Goal: Task Accomplishment & Management: Manage account settings

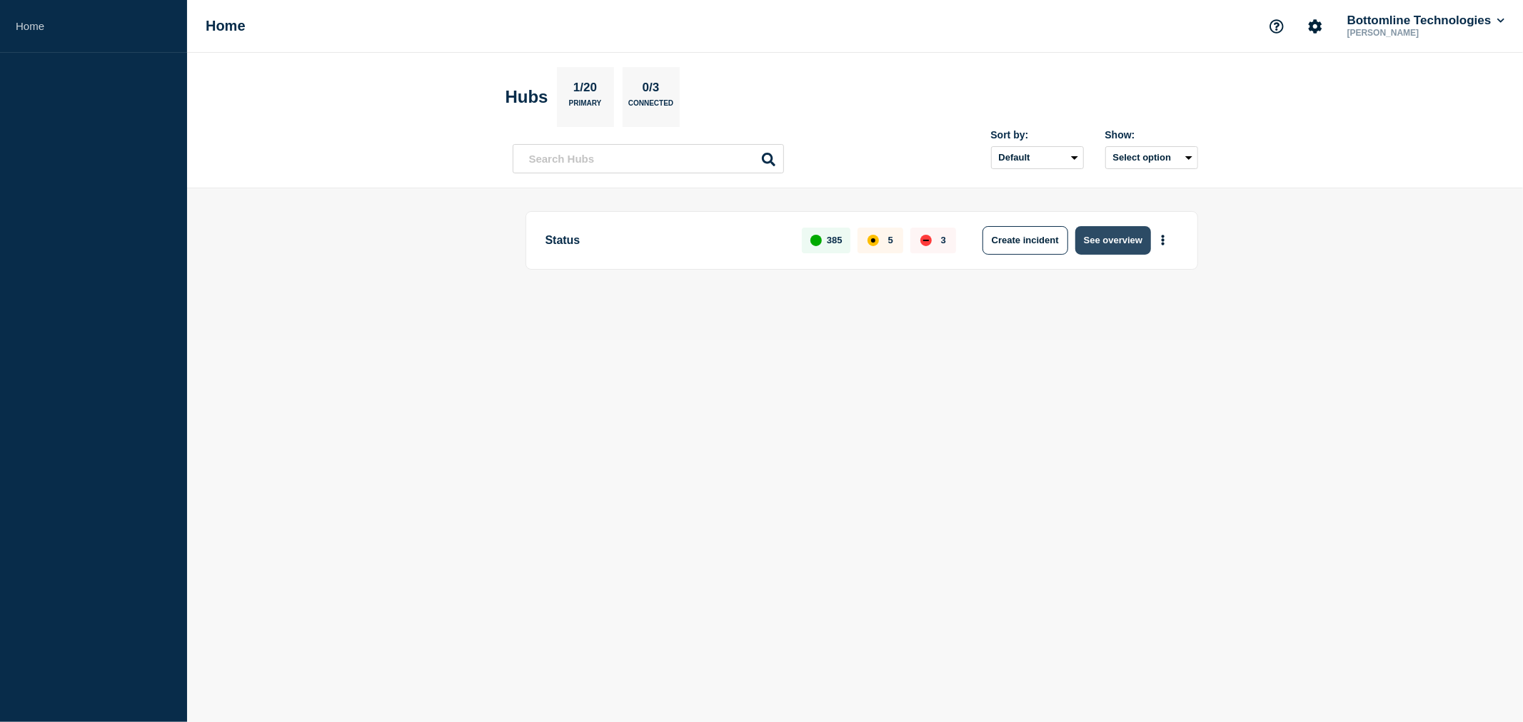
click at [1106, 240] on button "See overview" at bounding box center [1113, 240] width 76 height 29
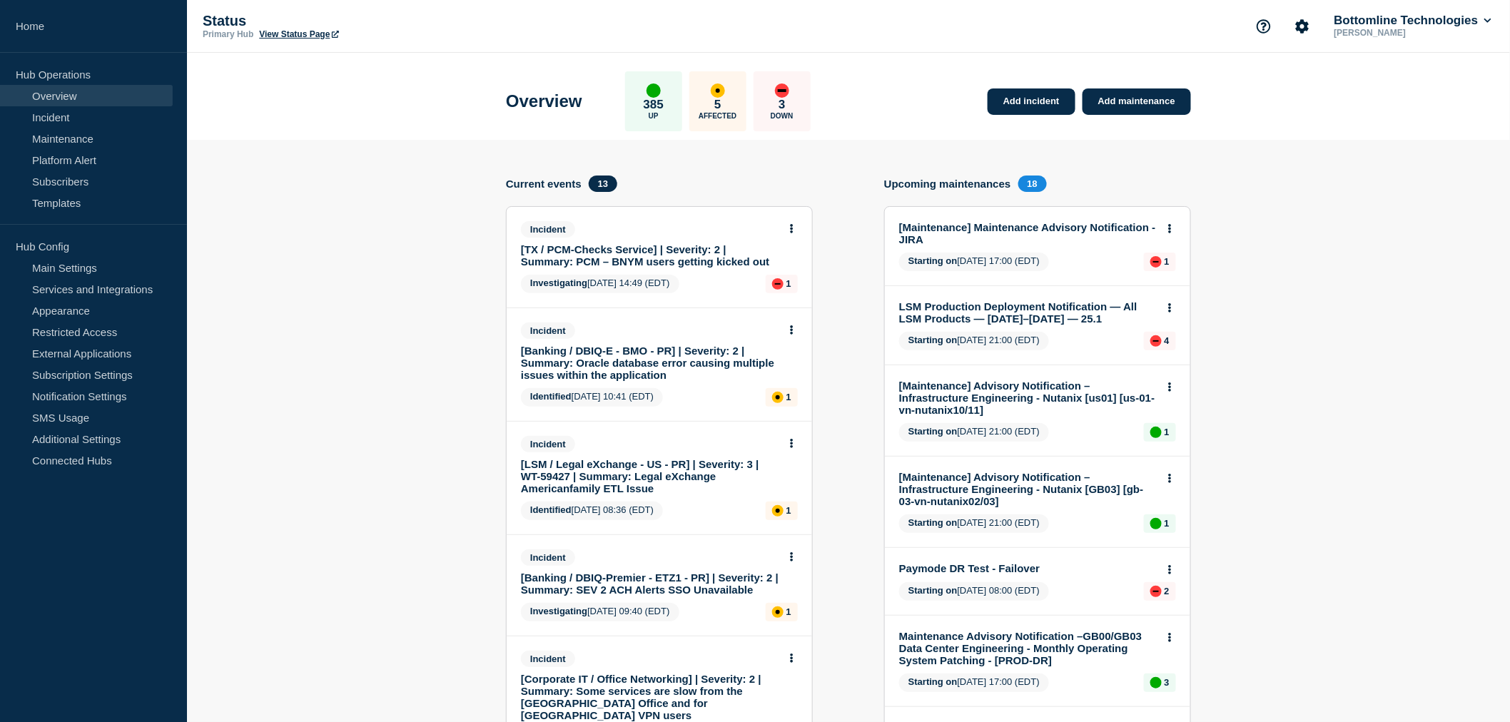
click at [642, 260] on link "[TX / PCM-Checks Service] | Severity: 2 | Summary: PCM – BNYM users getting kic…" at bounding box center [650, 255] width 258 height 24
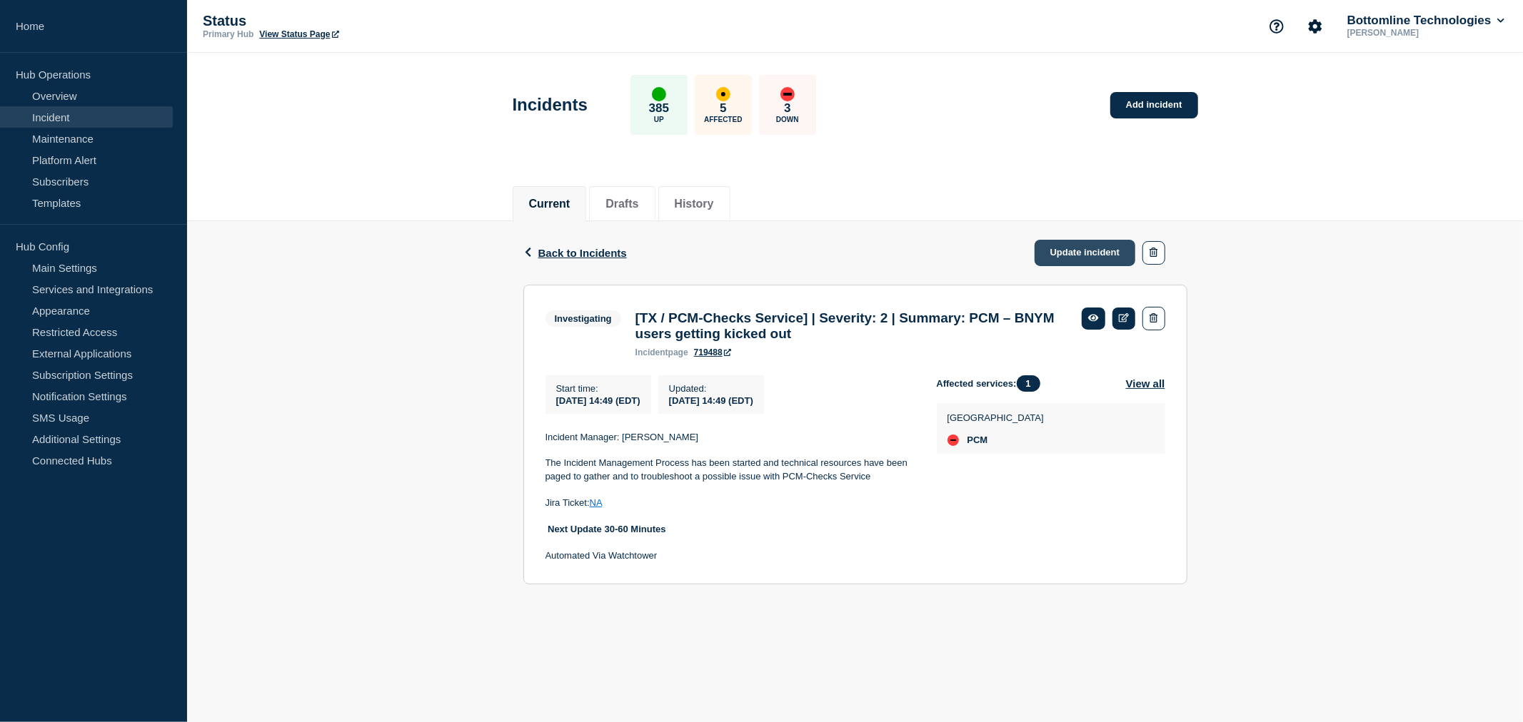
click at [1101, 252] on link "Update incident" at bounding box center [1084, 253] width 101 height 26
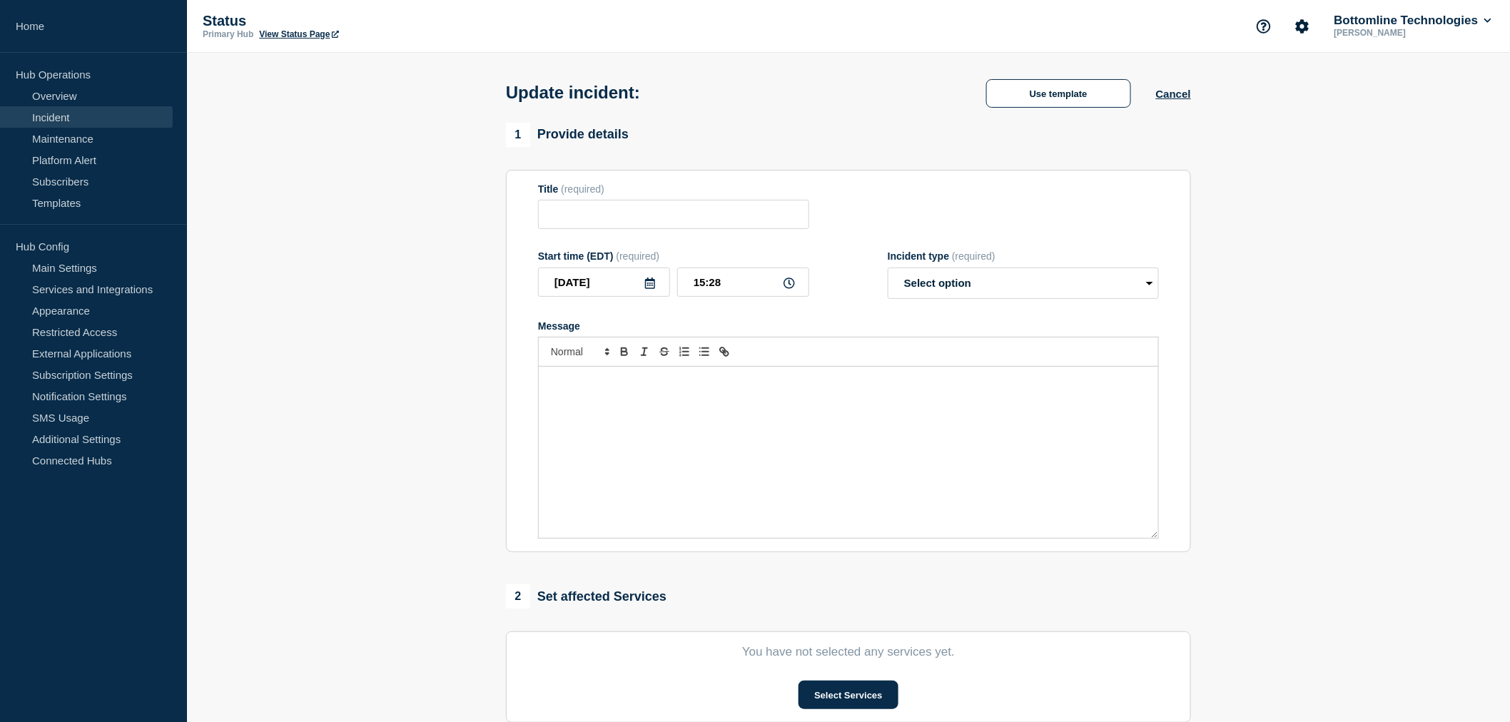
type input "[TX / PCM-Checks Service] | Severity: 2 | Summary: PCM – BNYM users getting kic…"
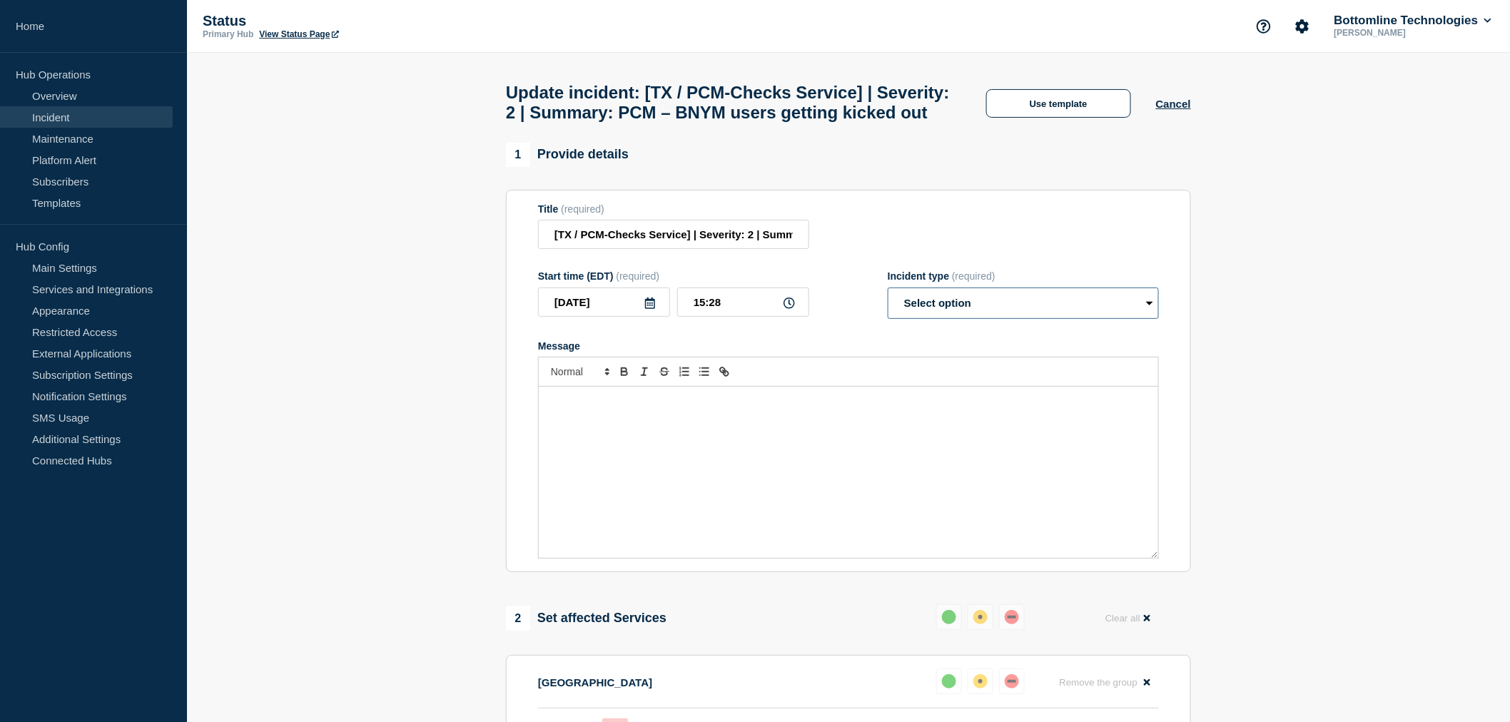
click at [924, 319] on select "Select option Investigating Identified Monitoring Resolved" at bounding box center [1023, 303] width 271 height 31
select select "investigating"
click at [888, 319] on select "Select option Investigating Identified Monitoring Resolved" at bounding box center [1023, 303] width 271 height 31
click at [1056, 116] on button "Use template" at bounding box center [1058, 103] width 145 height 29
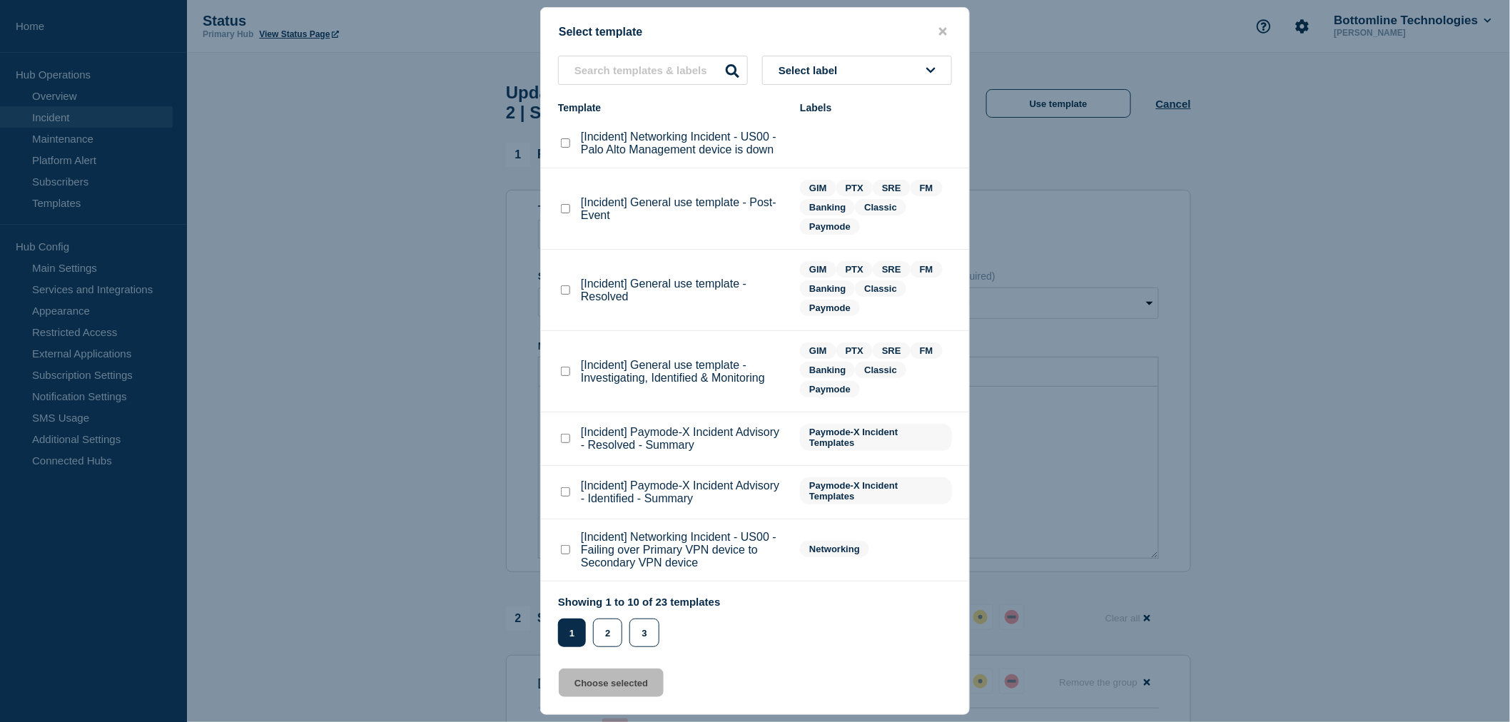
click at [566, 368] on checkbox"] "[Incident] General use template - Investigating, Identified & Monitoring checkb…" at bounding box center [565, 371] width 9 height 9
checkbox checkbox"] "true"
click at [625, 689] on button "Choose selected" at bounding box center [611, 683] width 105 height 29
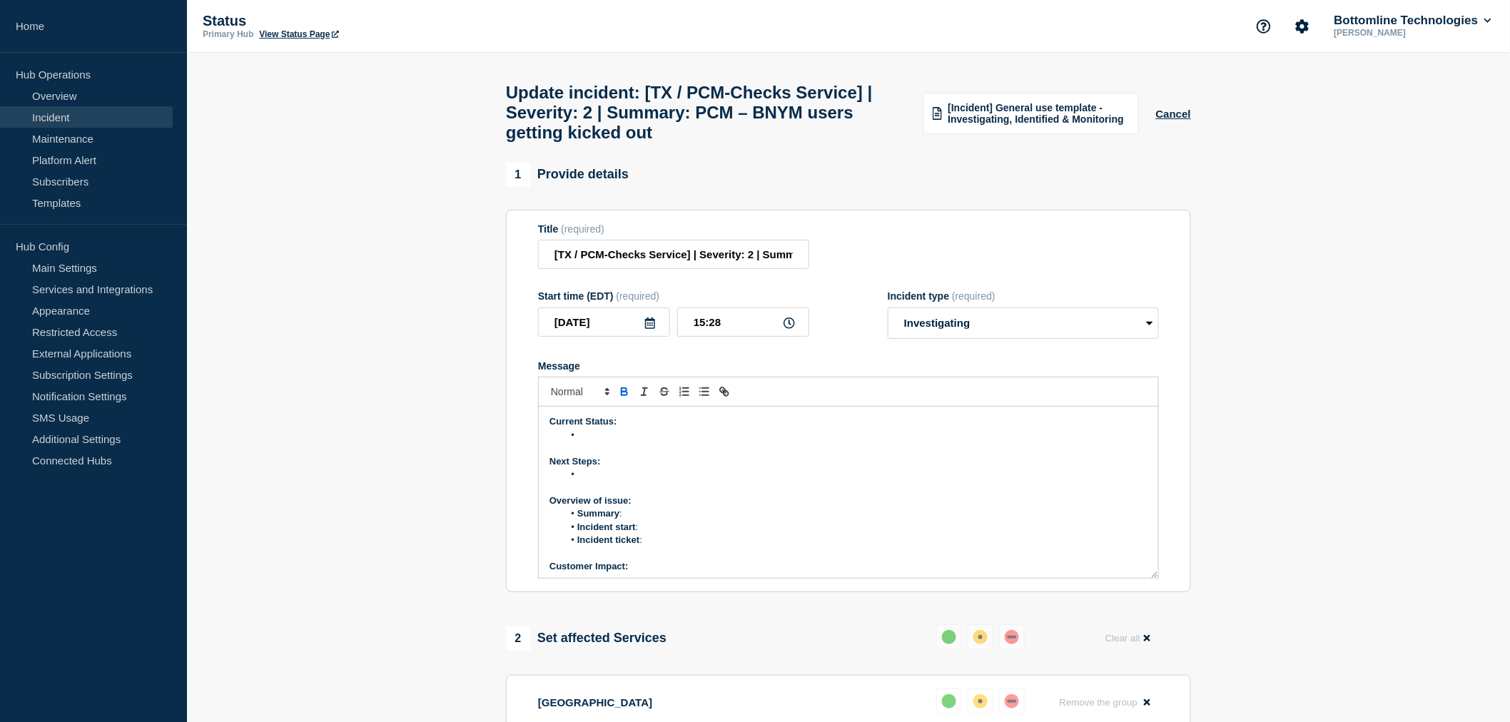
click at [585, 442] on li "Message" at bounding box center [856, 435] width 585 height 13
click at [580, 442] on li "Message" at bounding box center [856, 435] width 585 height 13
click at [579, 442] on li "Networking, PTX and PCM team are actively investigating the issue" at bounding box center [856, 435] width 585 height 13
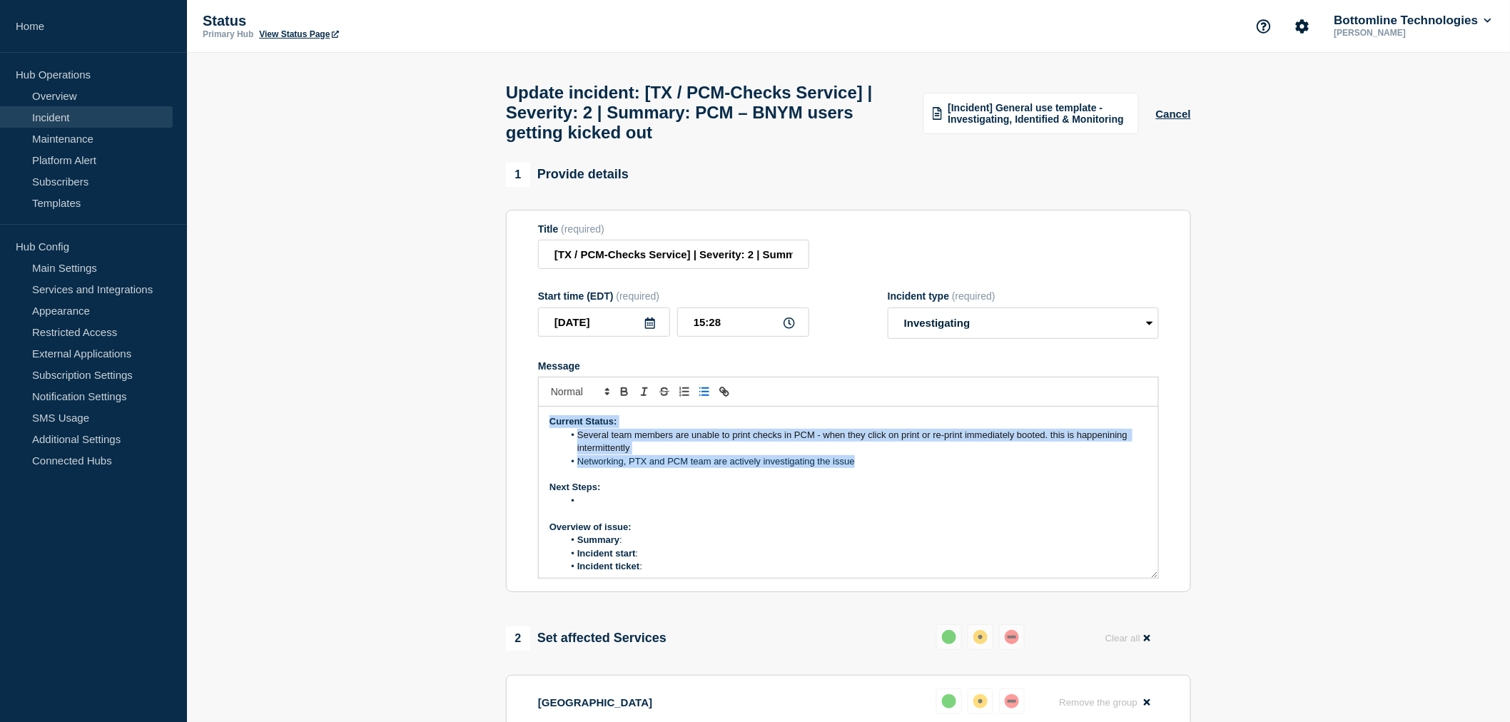
drag, startPoint x: 867, startPoint y: 472, endPoint x: 547, endPoint y: 433, distance: 322.2
click at [547, 433] on div "Current Status: Several team members are unable to print checks in PCM - when t…" at bounding box center [849, 492] width 620 height 171
copy div "Current Status: Several team members are unable to print checks in PCM - when t…"
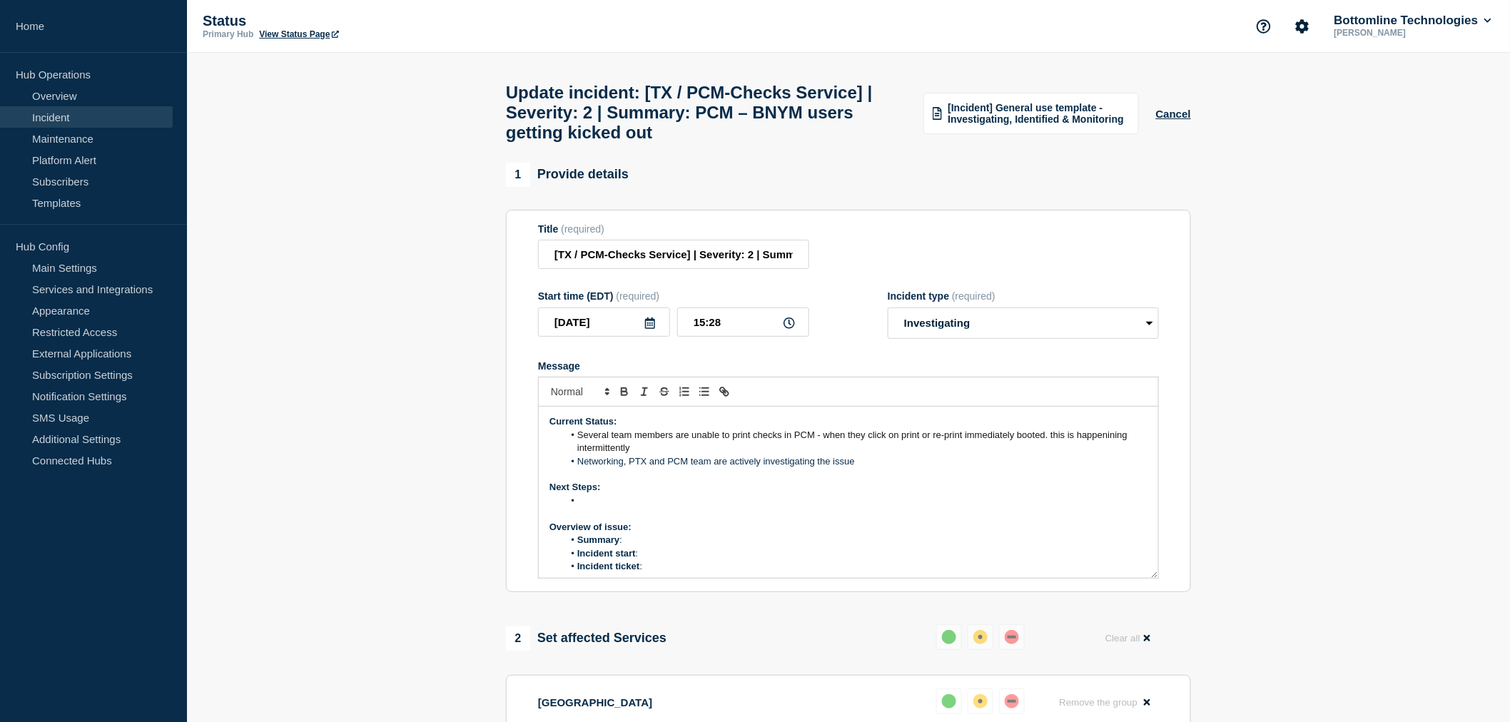
click at [802, 533] on p "Overview of issue:" at bounding box center [849, 527] width 598 height 13
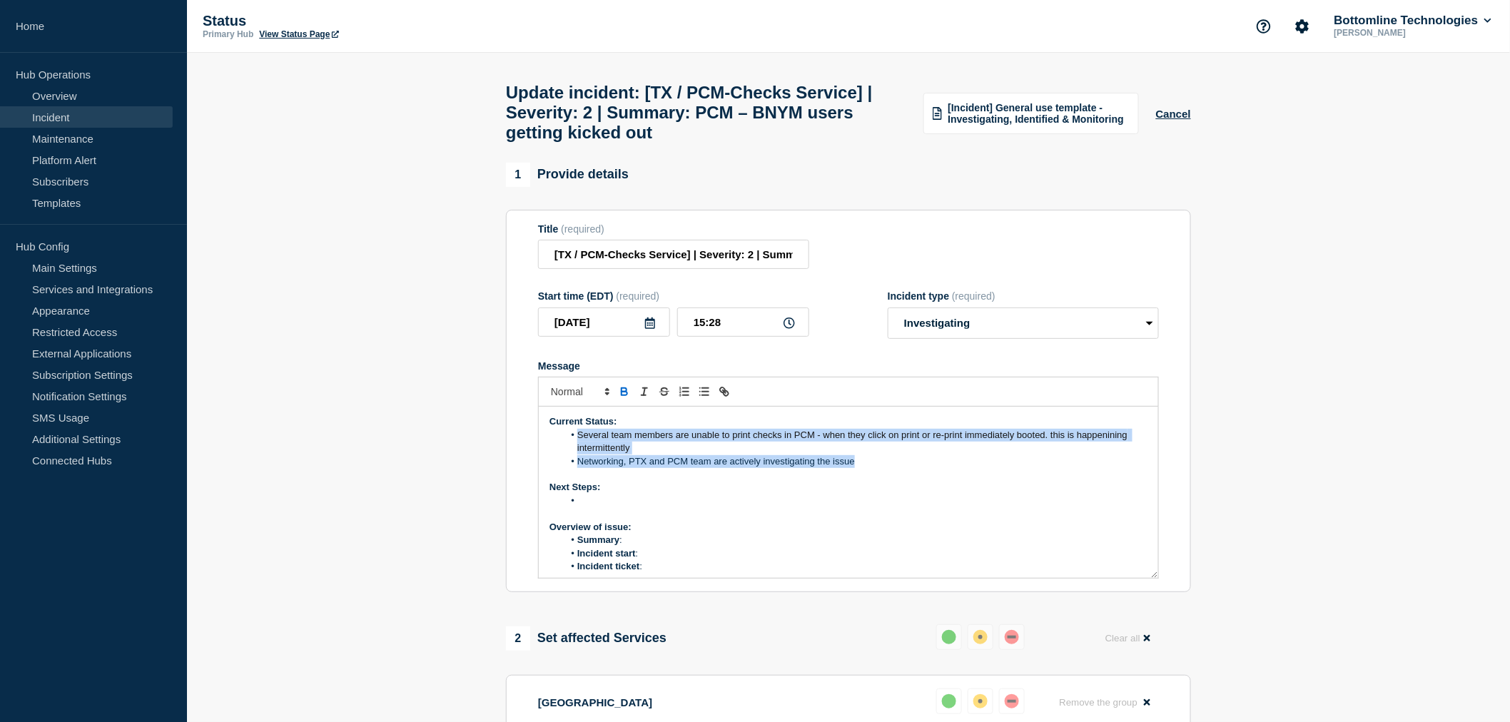
drag, startPoint x: 862, startPoint y: 473, endPoint x: 575, endPoint y: 445, distance: 289.0
click at [575, 445] on ol "Several team members are unable to print checks in PCM - when they click on pri…" at bounding box center [849, 448] width 598 height 39
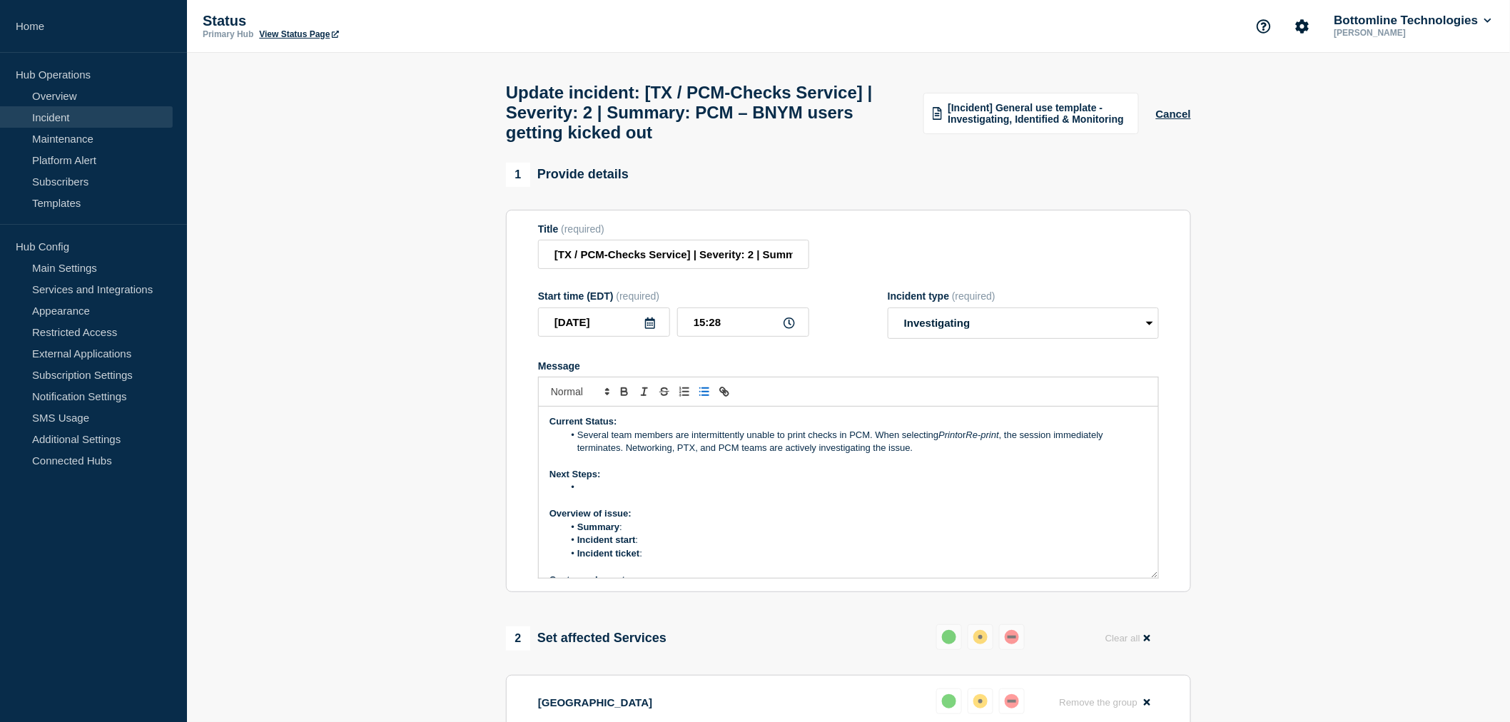
click at [625, 455] on li "Several team members are intermittently unable to print checks in PCM. When sel…" at bounding box center [856, 442] width 585 height 26
click at [577, 508] on li "Message" at bounding box center [856, 501] width 585 height 13
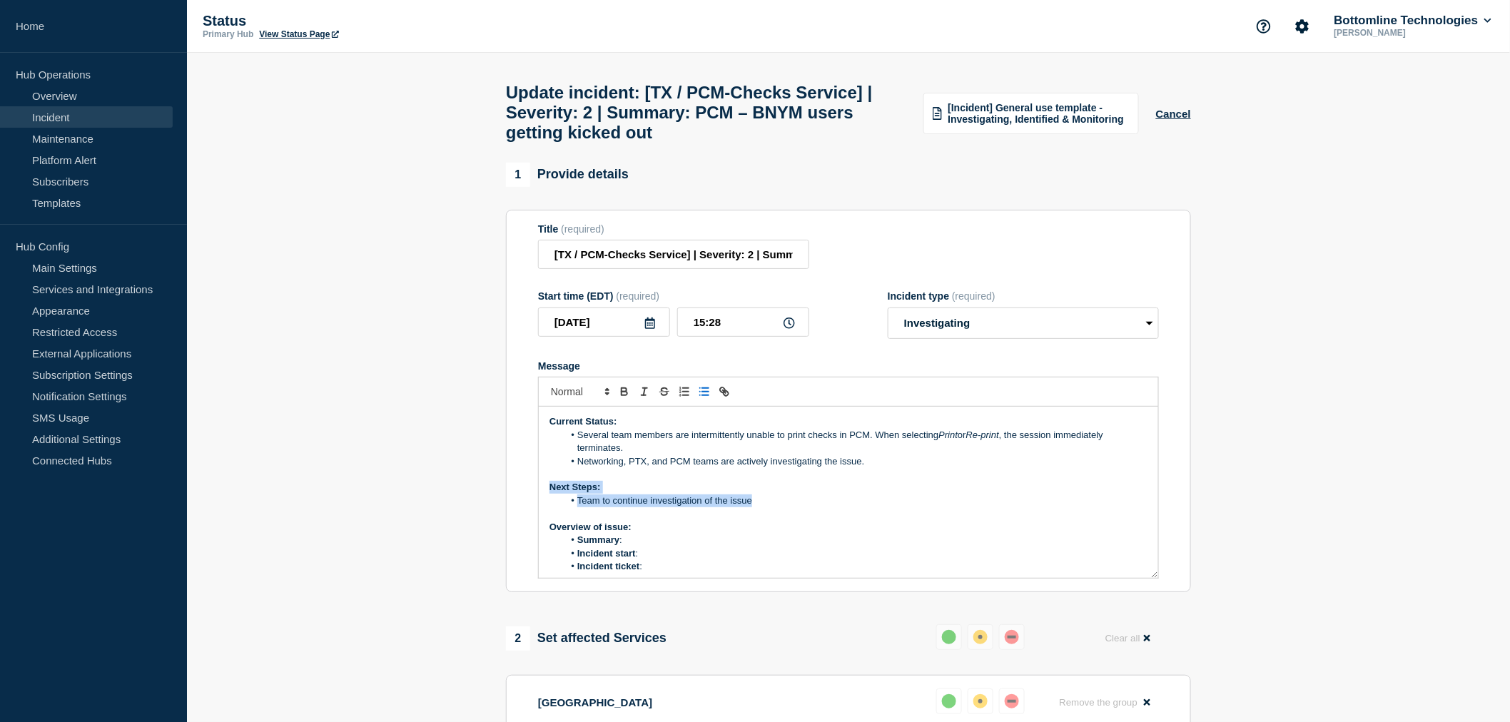
drag, startPoint x: 775, startPoint y: 514, endPoint x: 543, endPoint y: 495, distance: 232.8
click at [543, 495] on div "Current Status: Several team members are intermittently unable to print checks …" at bounding box center [849, 492] width 620 height 171
copy div "Next Steps: Team to continue investigation of the issue"
drag, startPoint x: 777, startPoint y: 542, endPoint x: 764, endPoint y: 532, distance: 16.7
click at [777, 534] on p "Overview of issue:" at bounding box center [849, 527] width 598 height 13
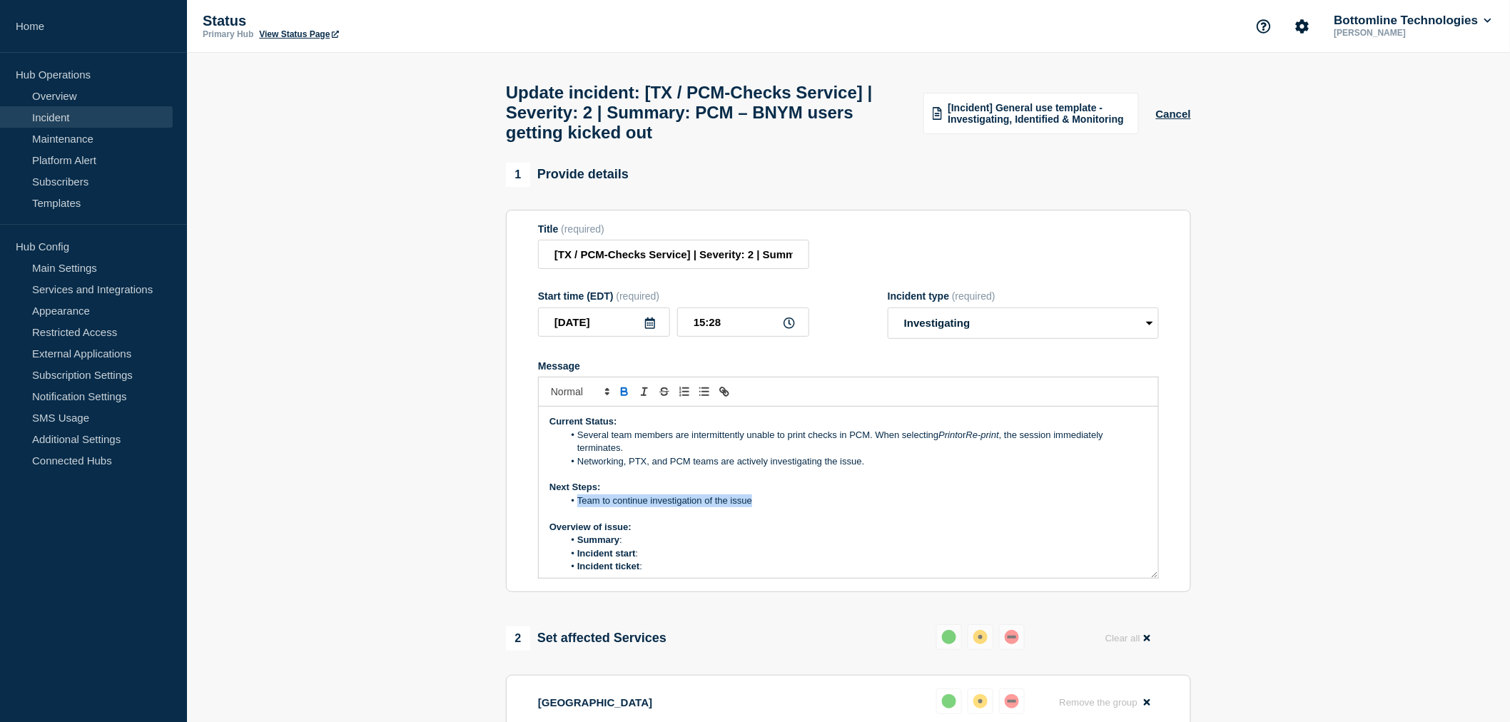
drag, startPoint x: 760, startPoint y: 510, endPoint x: 578, endPoint y: 512, distance: 182.0
click at [578, 508] on li "Team to continue investigation of the issue" at bounding box center [856, 501] width 585 height 13
click at [634, 547] on li "Summary :" at bounding box center [856, 540] width 585 height 13
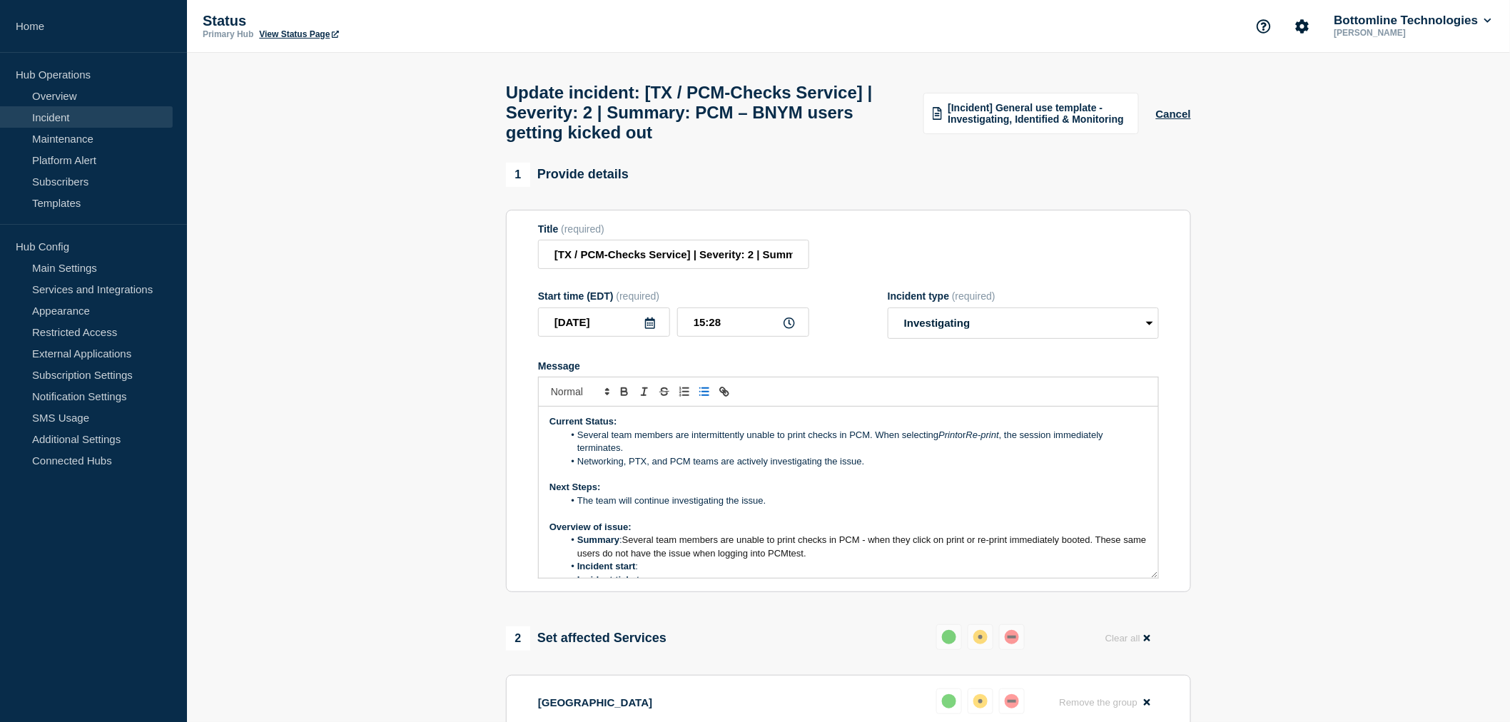
click at [667, 573] on li "Incident start :" at bounding box center [856, 566] width 585 height 13
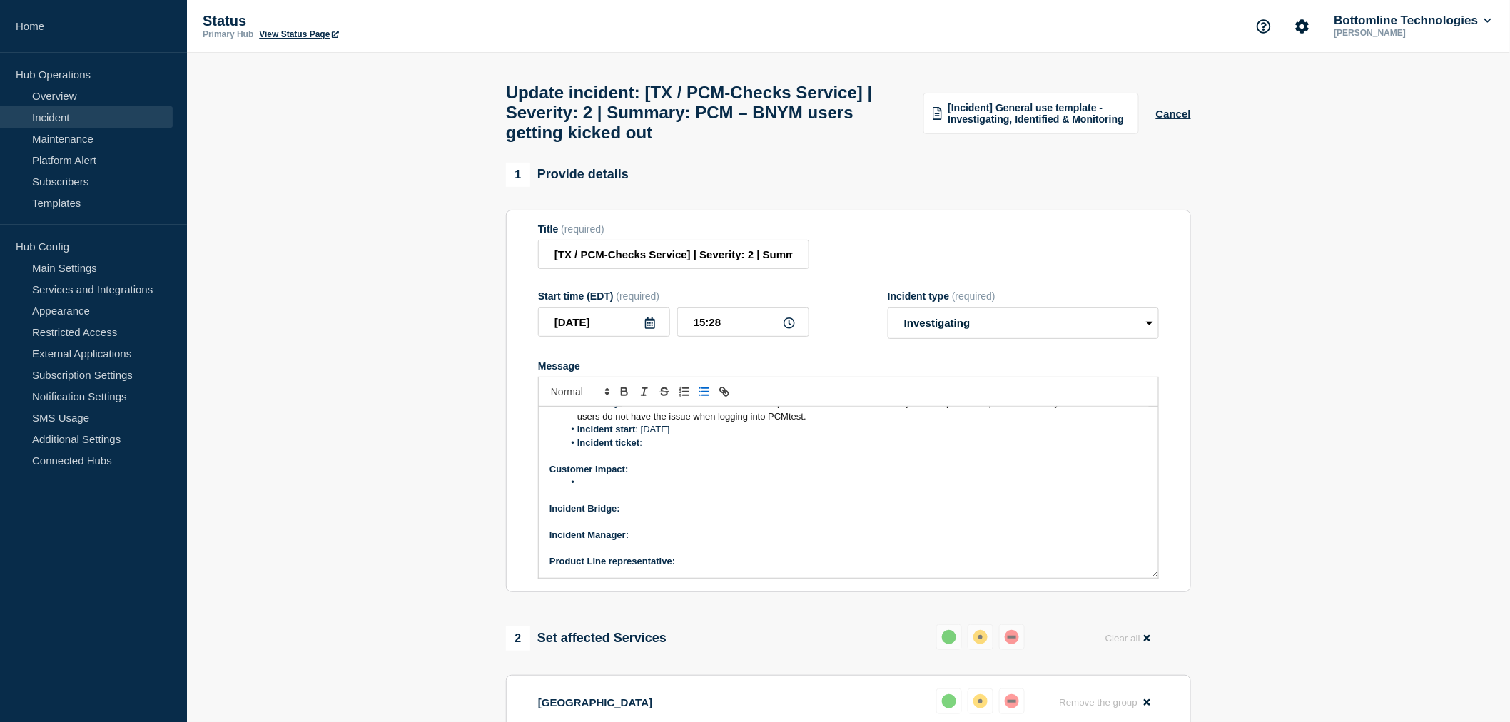
scroll to position [158, 0]
click at [655, 428] on li "Incident ticket :" at bounding box center [856, 421] width 585 height 13
click at [588, 468] on li "Message" at bounding box center [856, 461] width 585 height 13
click at [587, 468] on li "Message" at bounding box center [856, 461] width 585 height 13
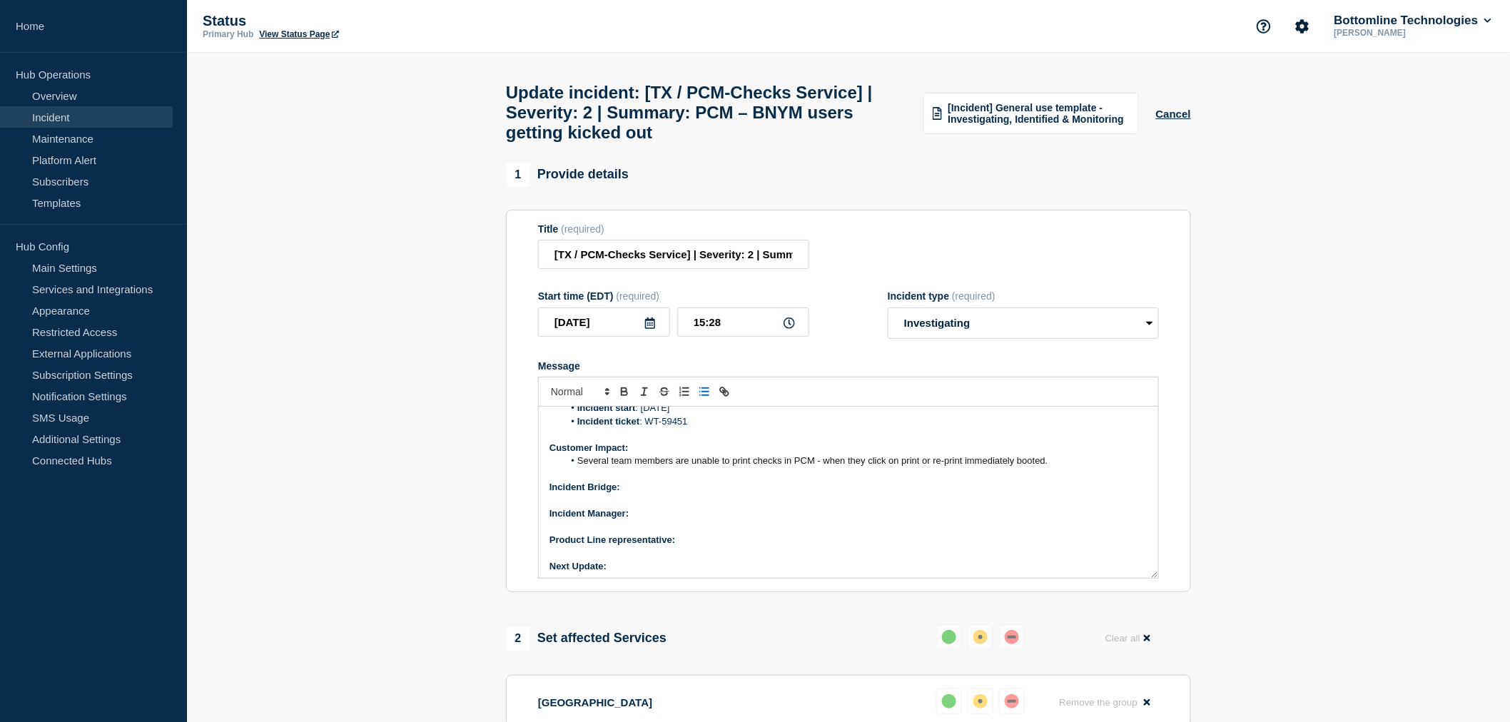
click at [626, 494] on p "Incident Bridge:" at bounding box center [849, 487] width 598 height 13
drag, startPoint x: 732, startPoint y: 495, endPoint x: 625, endPoint y: 498, distance: 107.1
click at [625, 494] on p "Incident Bridge: Join the meeting now" at bounding box center [849, 487] width 598 height 13
click at [637, 493] on strong "Incident Bridge: ON Request" at bounding box center [613, 487] width 126 height 11
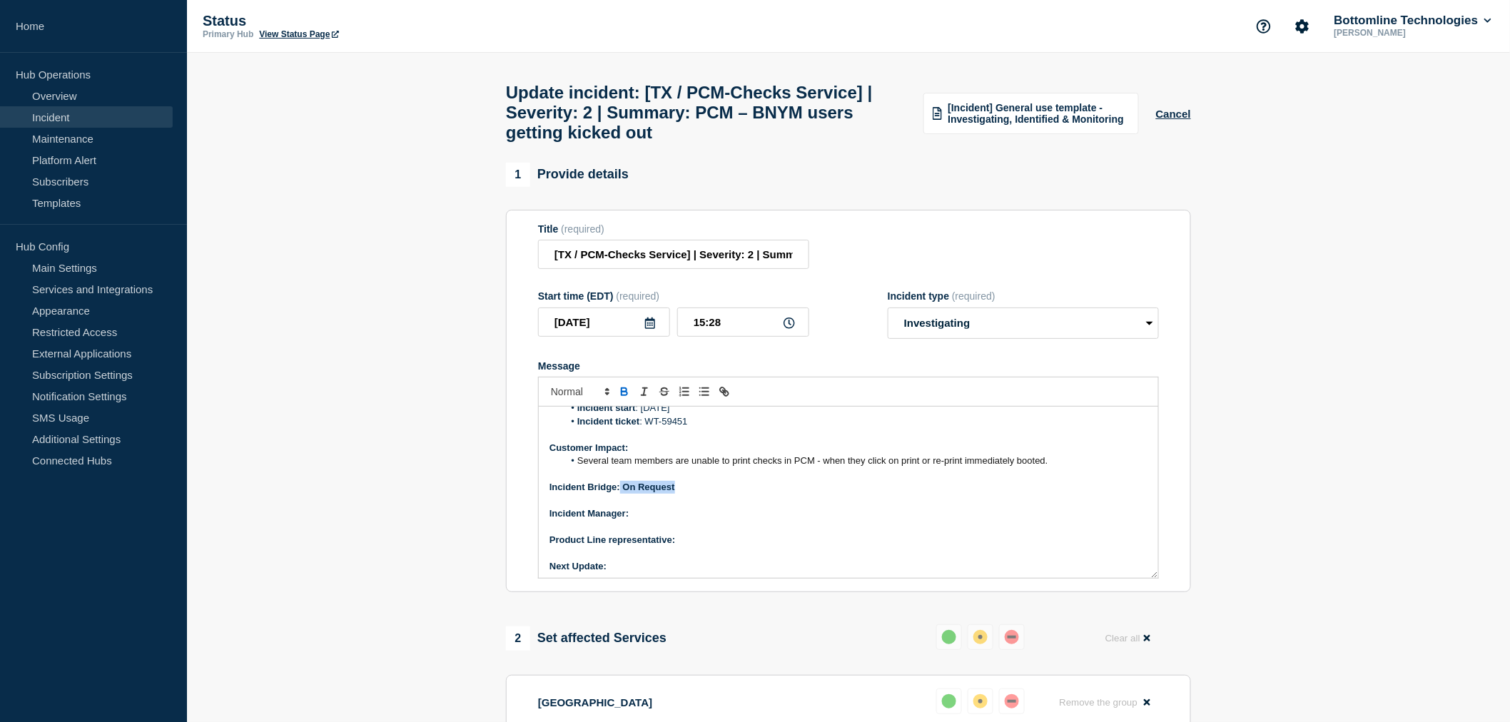
drag, startPoint x: 697, startPoint y: 498, endPoint x: 622, endPoint y: 501, distance: 75.0
click at [622, 494] on p "Incident Bridge: On Request" at bounding box center [849, 487] width 598 height 13
click at [659, 520] on p "Incident Manager:" at bounding box center [849, 514] width 598 height 13
drag, startPoint x: 690, startPoint y: 525, endPoint x: 632, endPoint y: 530, distance: 58.0
click at [632, 520] on p "Incident Manager: Neena Goel" at bounding box center [849, 514] width 598 height 13
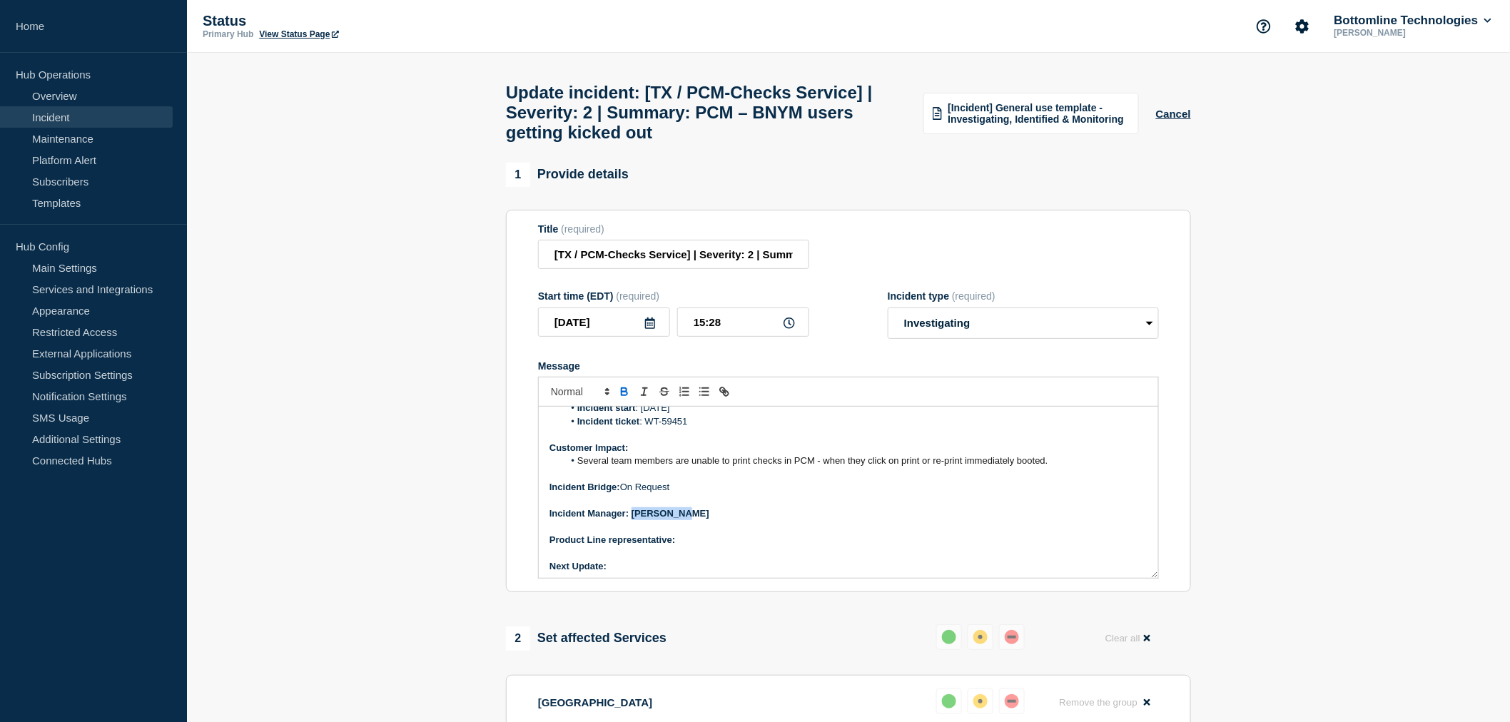
click at [632, 519] on strong "Incident Manager: Neena Goel" at bounding box center [630, 513] width 160 height 11
drag, startPoint x: 695, startPoint y: 524, endPoint x: 630, endPoint y: 527, distance: 64.3
click at [630, 520] on p "Incident Manager: ﻿ Neena Goel" at bounding box center [849, 514] width 598 height 13
click at [700, 547] on p "Product Line representative:" at bounding box center [849, 540] width 598 height 13
drag, startPoint x: 694, startPoint y: 527, endPoint x: 633, endPoint y: 531, distance: 60.8
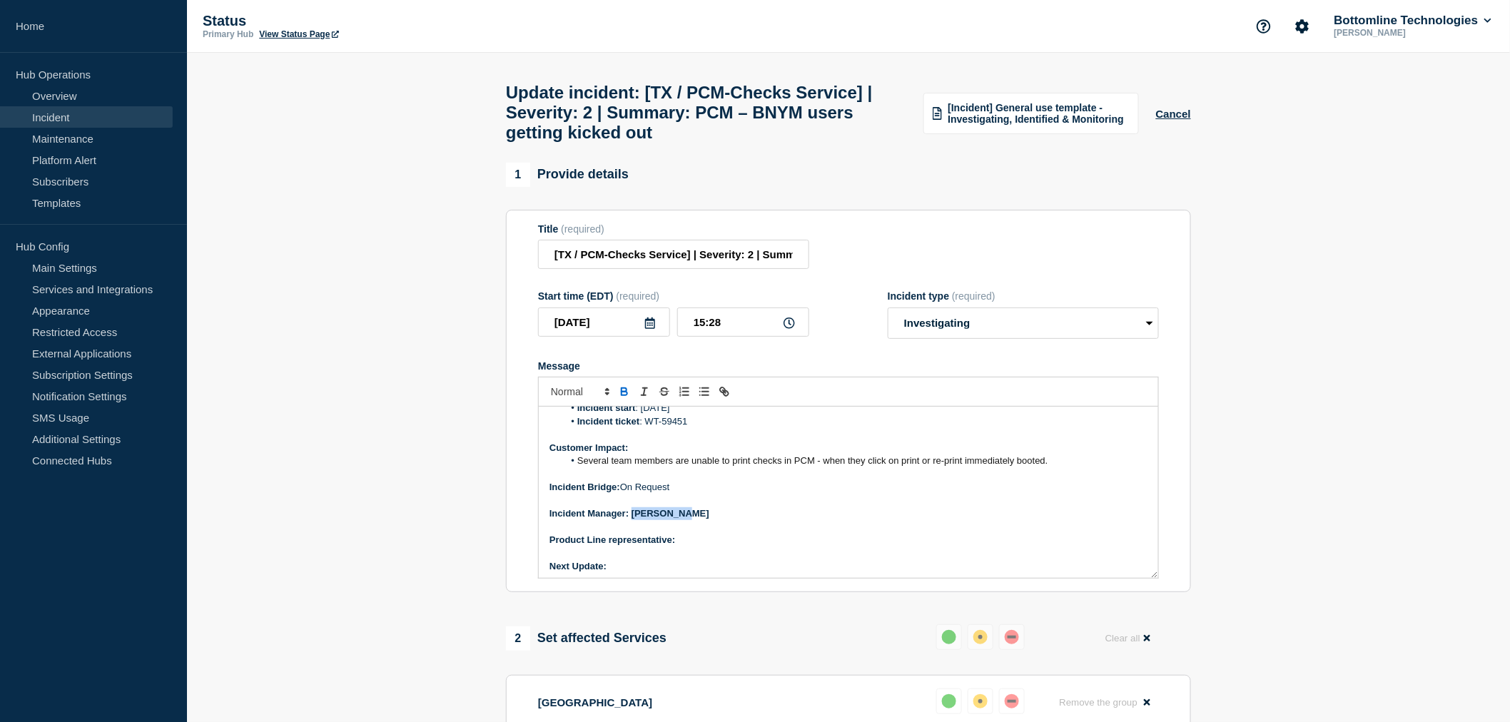
click at [633, 520] on p "Incident Manager: Neena Goel" at bounding box center [849, 514] width 598 height 13
click at [691, 545] on div "Current Status: Several team members are intermittently unable to print checks …" at bounding box center [849, 492] width 620 height 171
drag, startPoint x: 696, startPoint y: 548, endPoint x: 693, endPoint y: 555, distance: 7.7
click at [696, 547] on p "Product Line representative:" at bounding box center [849, 540] width 598 height 13
click at [692, 547] on p "Product Line representative:" at bounding box center [849, 540] width 598 height 13
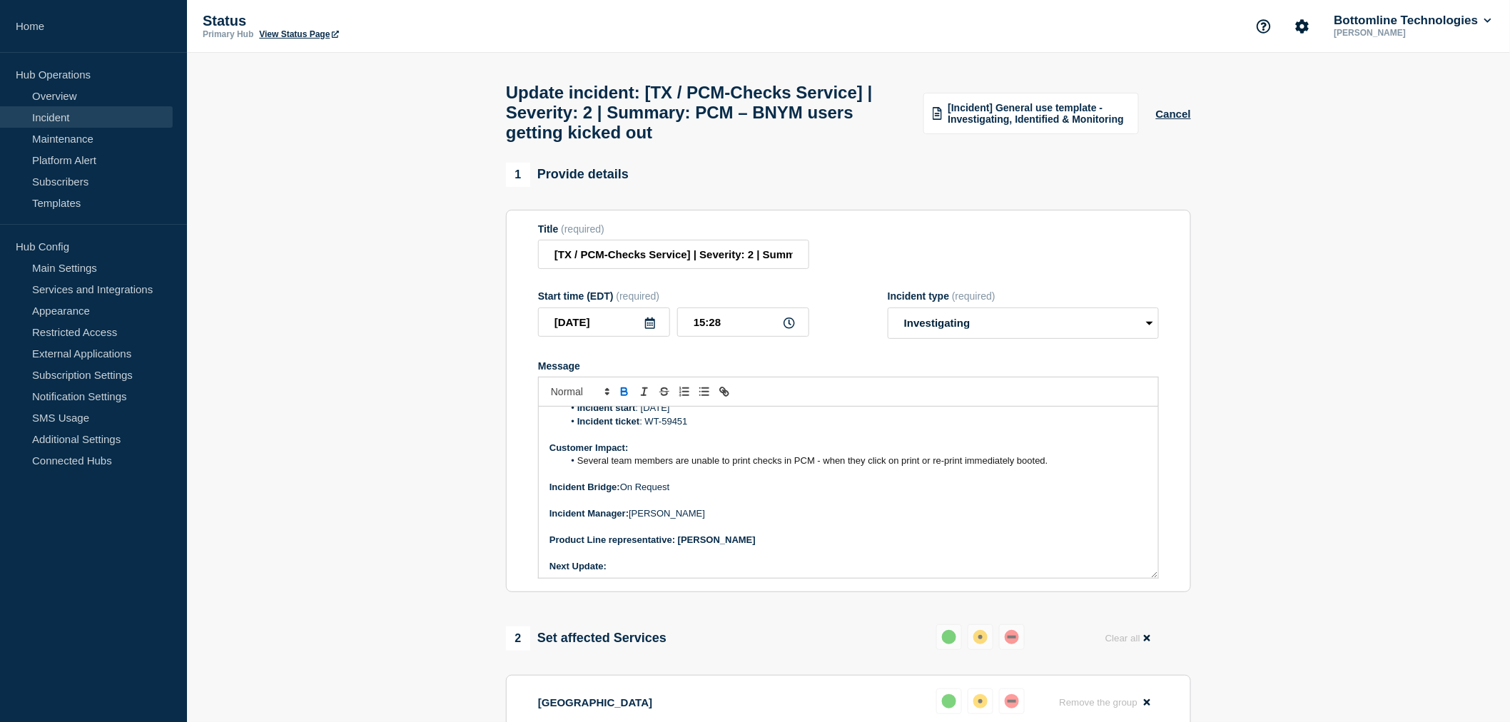
drag, startPoint x: 768, startPoint y: 547, endPoint x: 682, endPoint y: 551, distance: 86.4
click at [682, 547] on p "Product Line representative: Mendim Menxhiqi" at bounding box center [849, 540] width 598 height 13
click at [647, 573] on p "Next Update:" at bounding box center [849, 566] width 598 height 13
drag, startPoint x: 665, startPoint y: 575, endPoint x: 610, endPoint y: 577, distance: 55.0
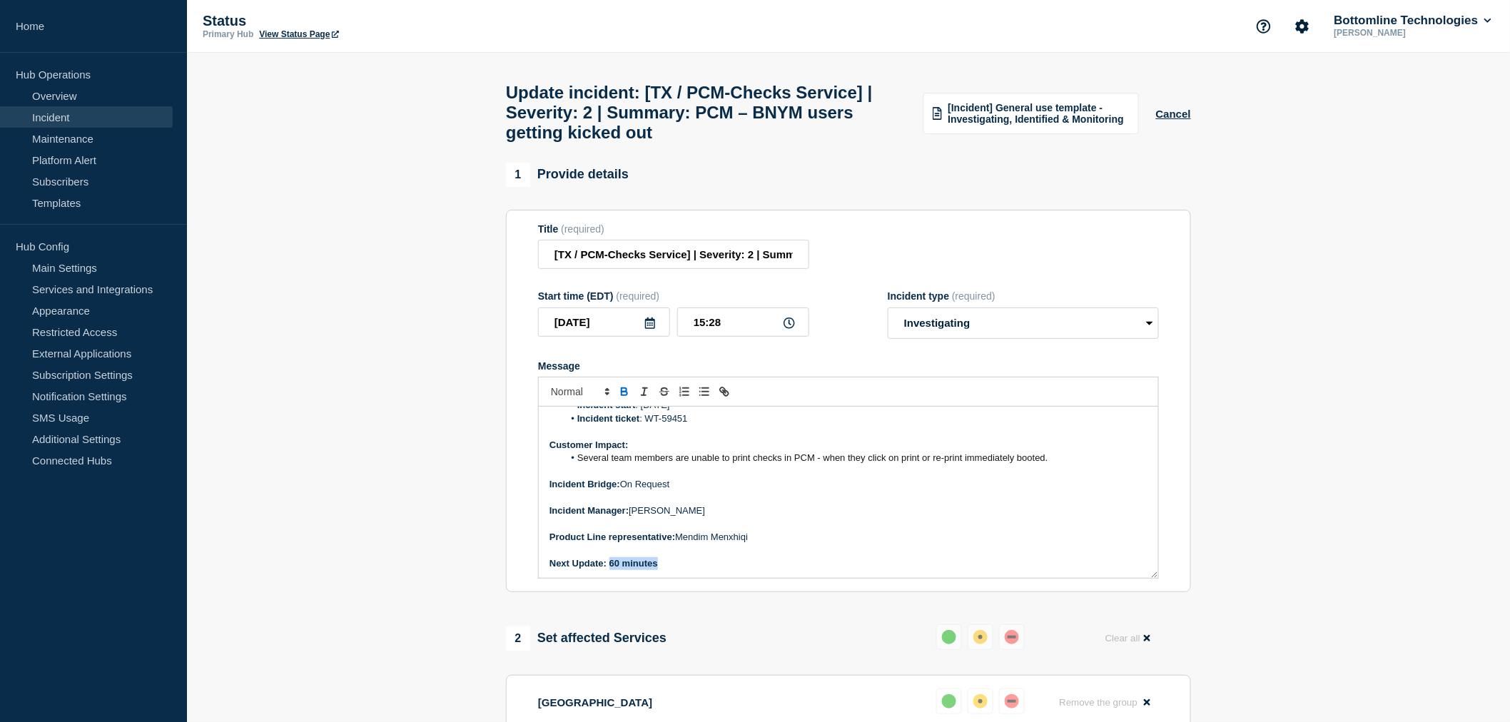
click at [610, 570] on p "Next Update: 60 minutes" at bounding box center [849, 563] width 598 height 13
click at [737, 544] on p "Product Line representative: Mendim Menxhiqi" at bounding box center [849, 537] width 598 height 13
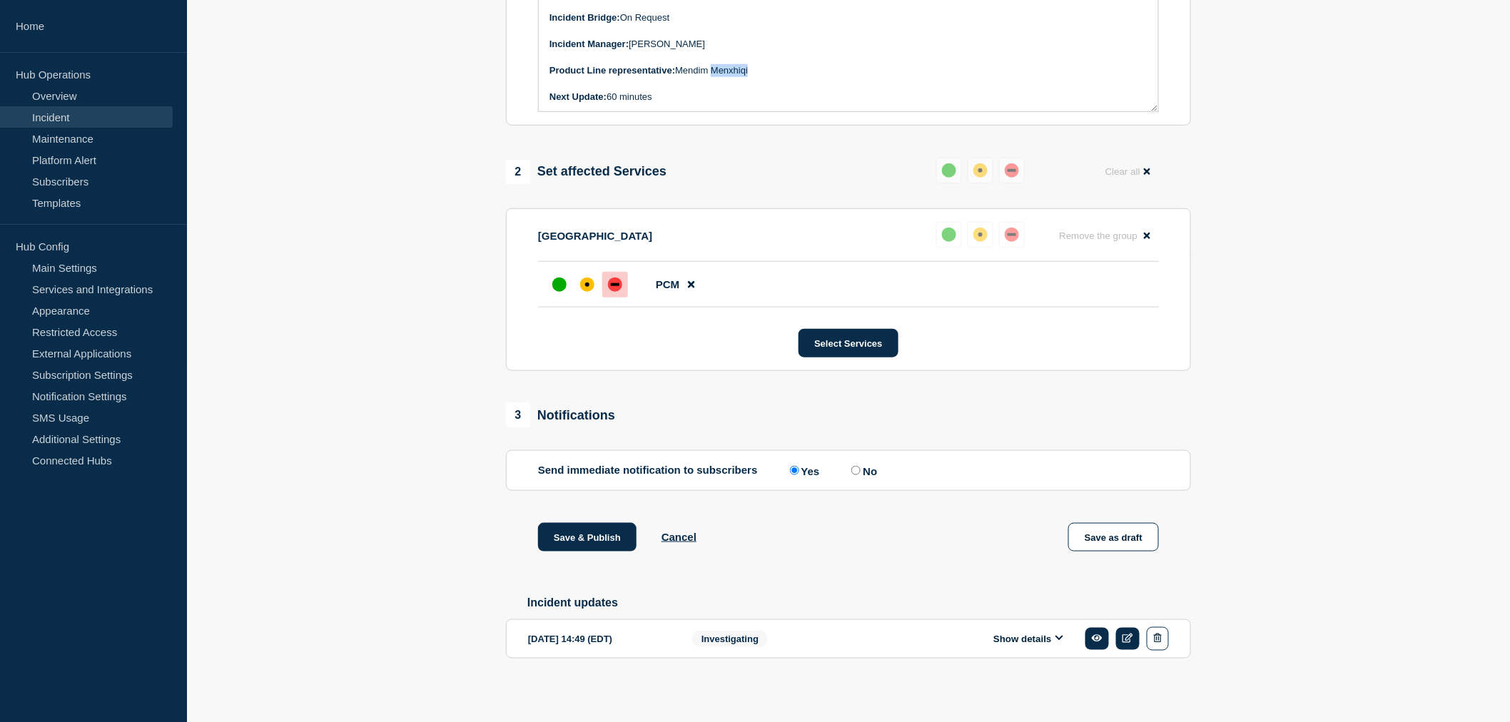
scroll to position [475, 0]
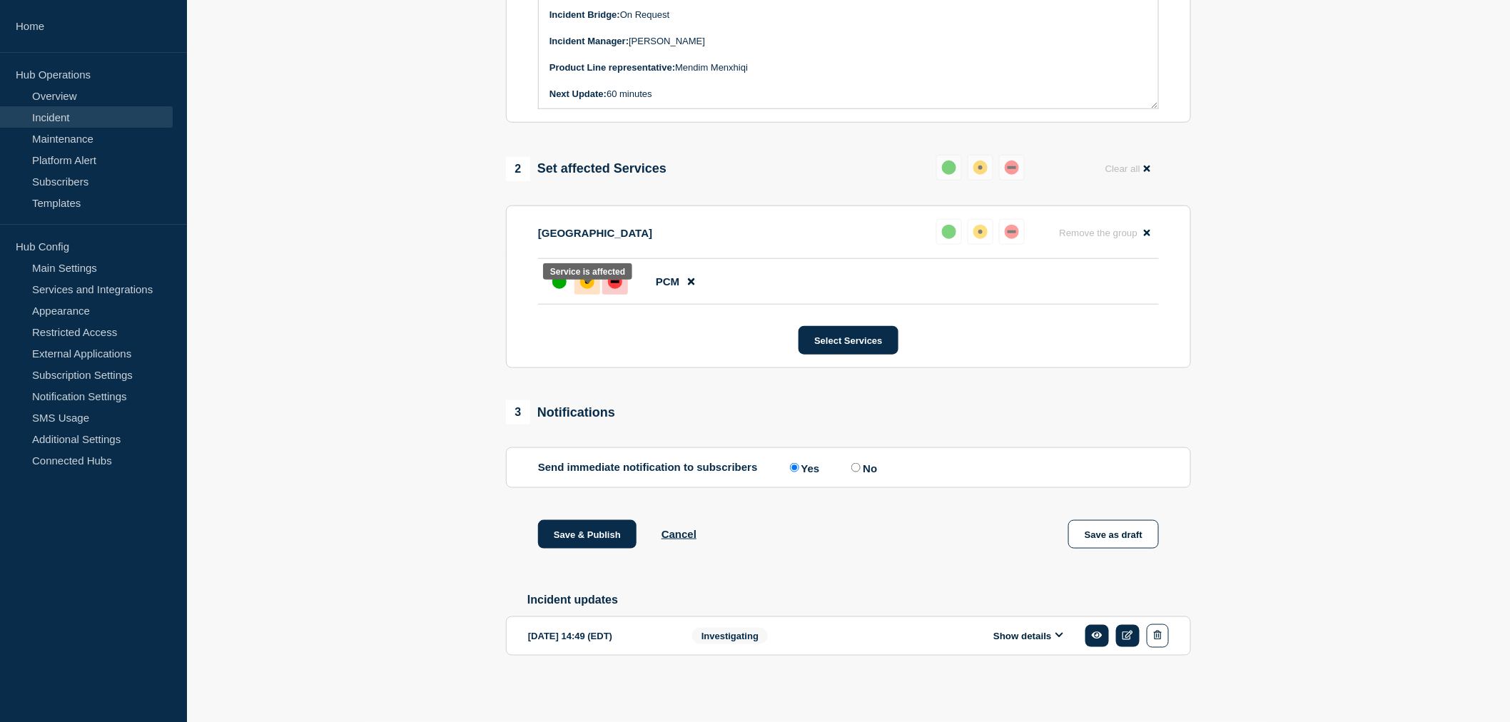
click at [587, 284] on div "affected" at bounding box center [587, 282] width 4 height 4
click at [582, 533] on button "Save & Publish" at bounding box center [587, 534] width 99 height 29
